Goal: Find specific page/section: Find specific page/section

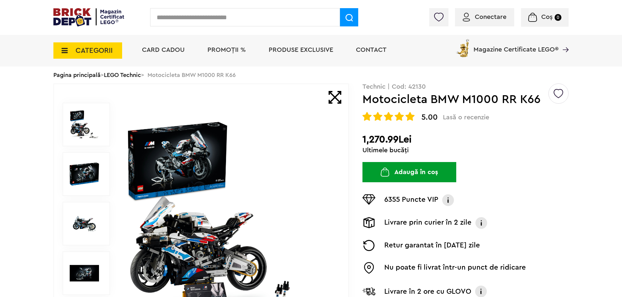
click at [262, 17] on input "text" at bounding box center [245, 17] width 190 height 18
paste input "*****"
type input "*****"
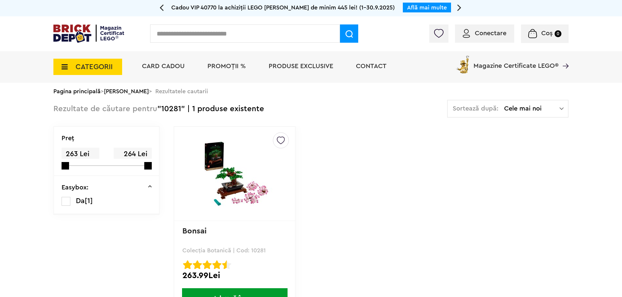
click at [232, 177] on img at bounding box center [234, 174] width 91 height 66
